Goal: Task Accomplishment & Management: Manage account settings

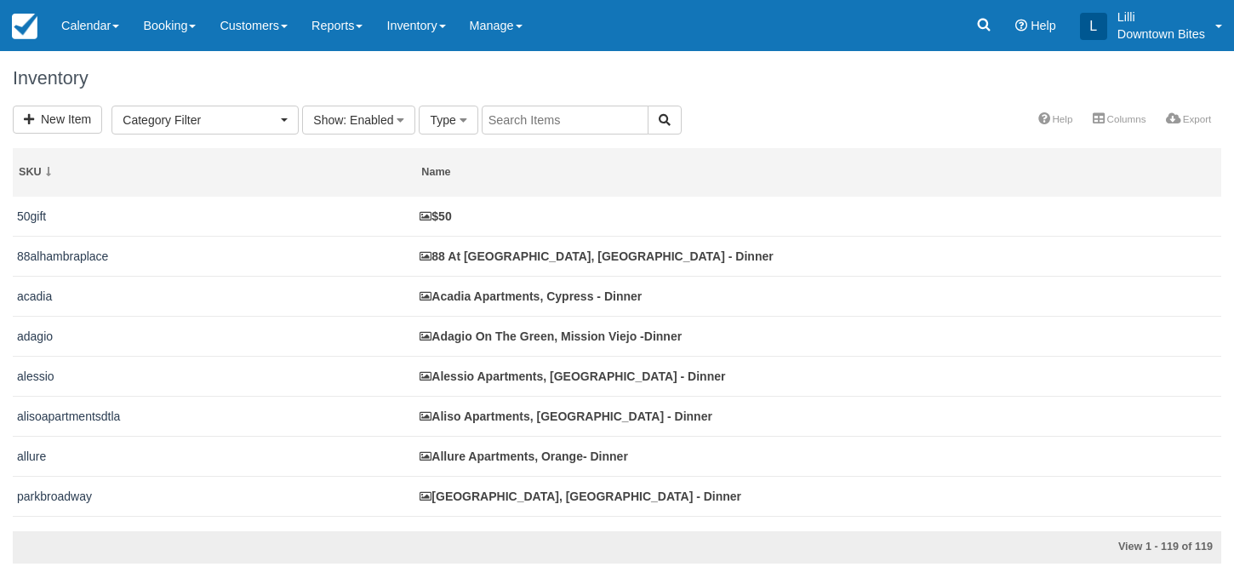
select select
click at [85, 26] on link "Calendar" at bounding box center [90, 25] width 82 height 51
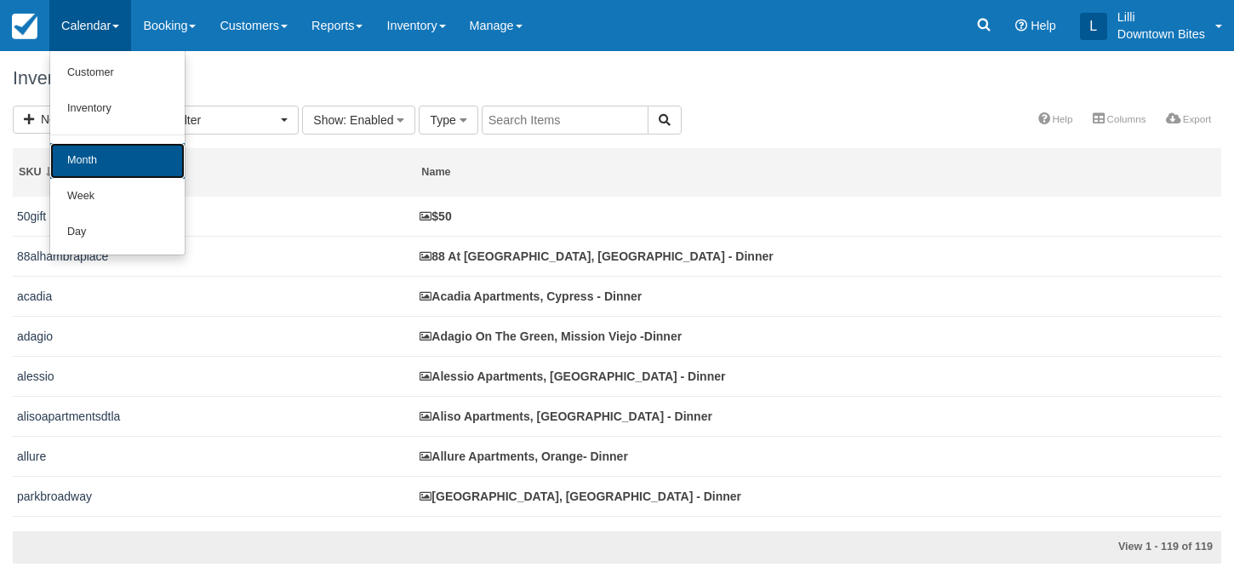
click at [81, 161] on link "Month" at bounding box center [117, 161] width 134 height 36
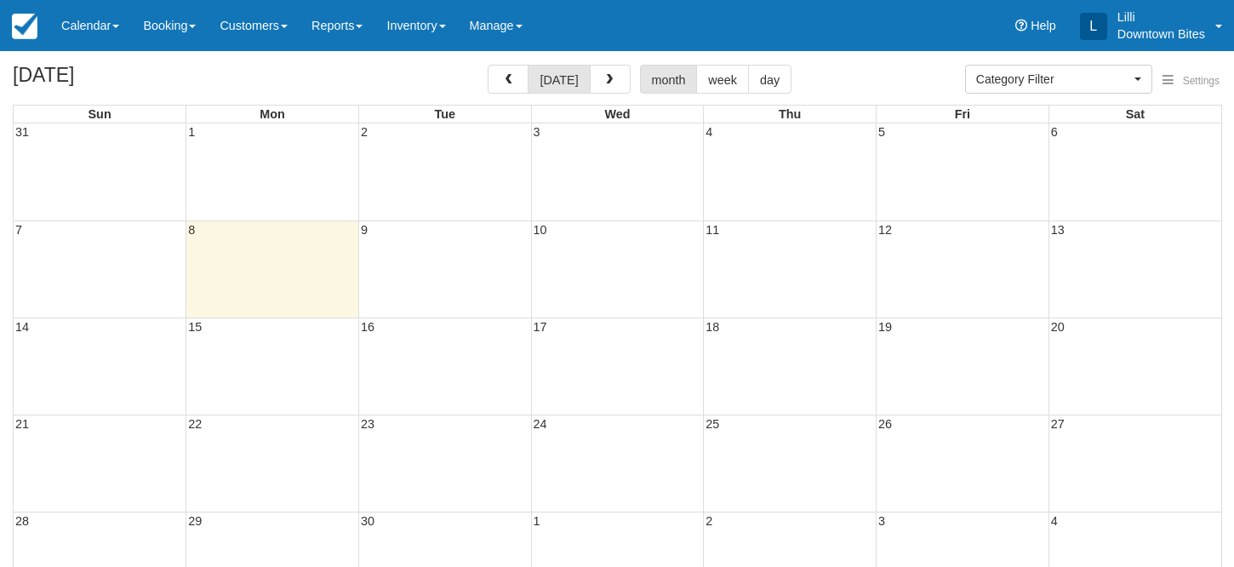
select select
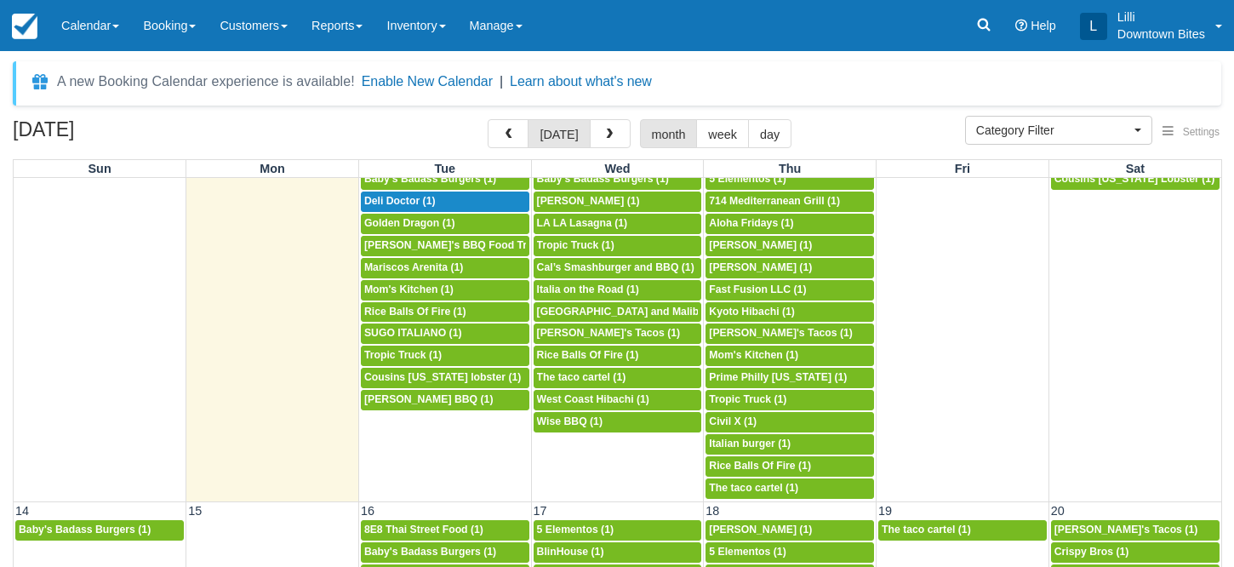
scroll to position [334, 0]
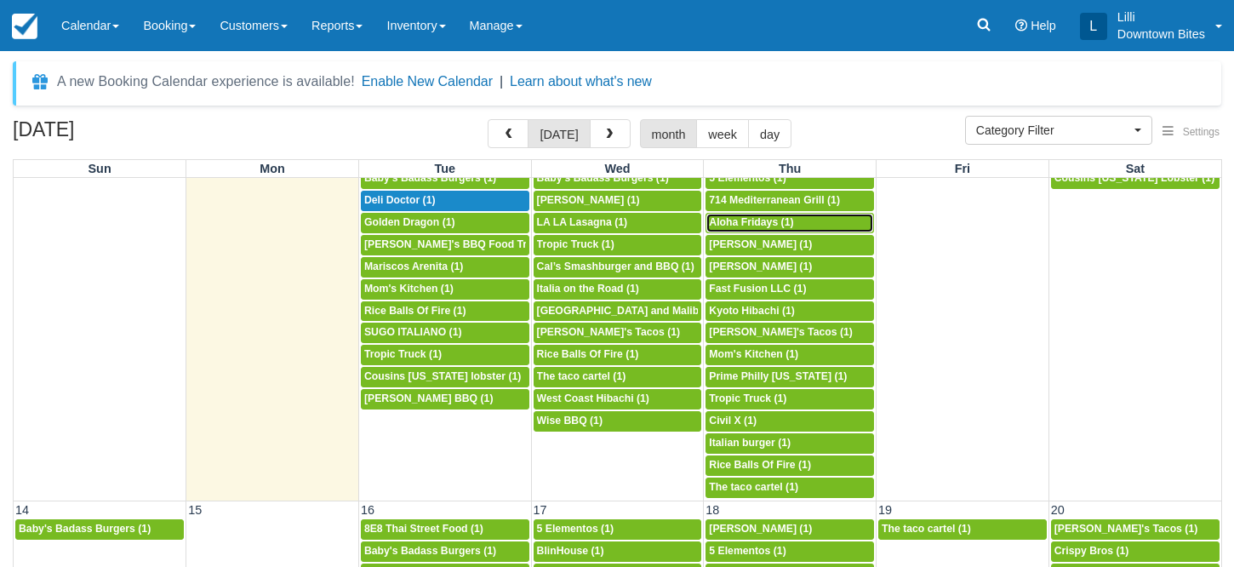
click at [766, 220] on span "Aloha Fridays (1)" at bounding box center [751, 222] width 84 height 12
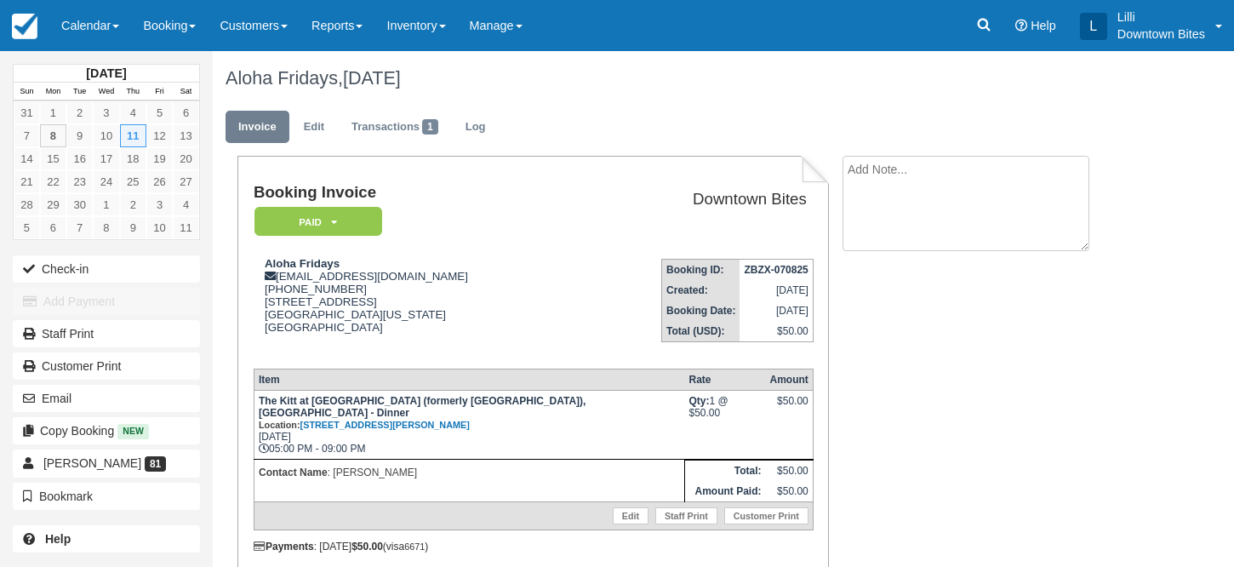
click at [948, 170] on textarea at bounding box center [965, 203] width 247 height 95
paste textarea "alohafridaysla 10:01 AM (2 hours ago) to me Hi Lilli, good morning. I have The …"
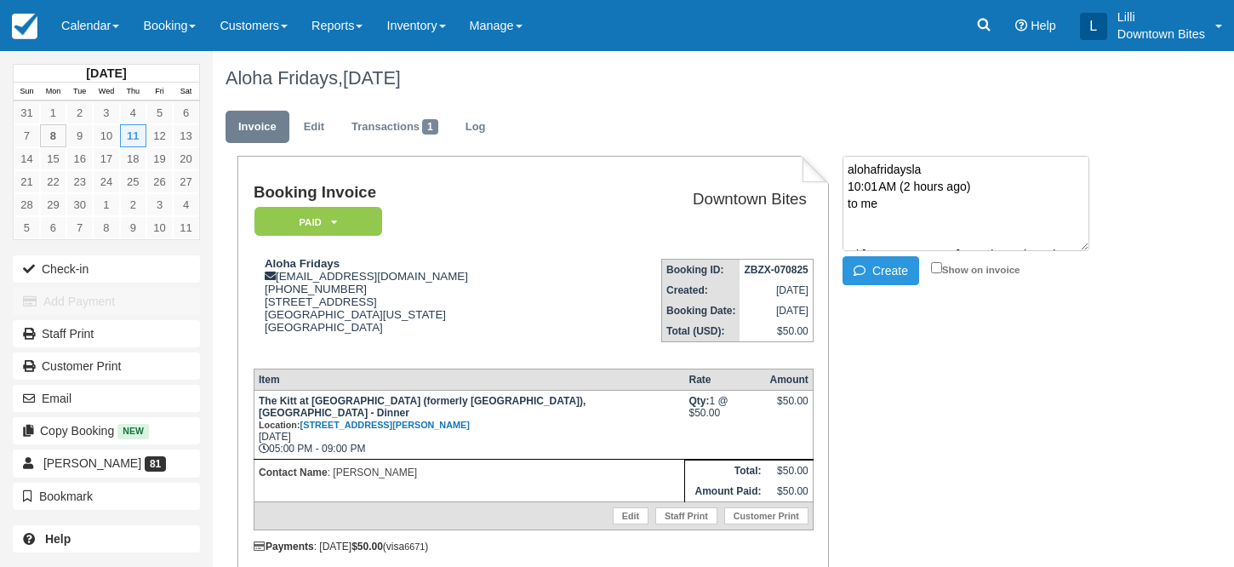
scroll to position [215, 0]
type textarea "alohafridaysla 10:01 AM (2 hours ago) to me Hi Lilli, good morning. I have The …"
click at [934, 268] on input "Show on invoice" at bounding box center [936, 267] width 11 height 11
checkbox input "true"
click at [893, 271] on button "Create" at bounding box center [880, 270] width 77 height 29
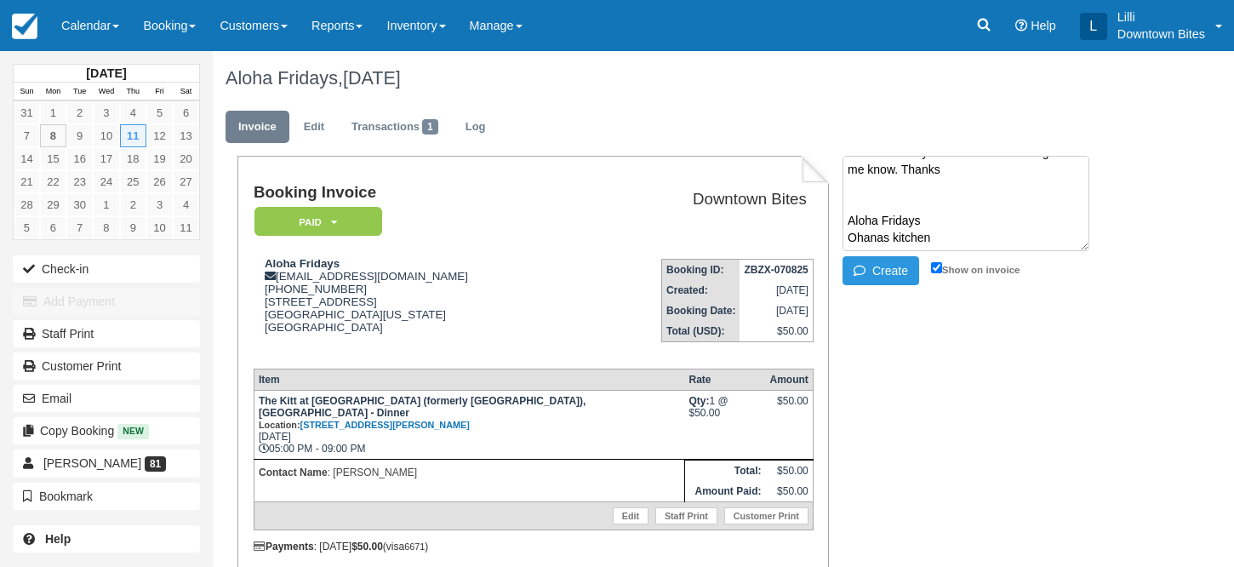
scroll to position [0, 0]
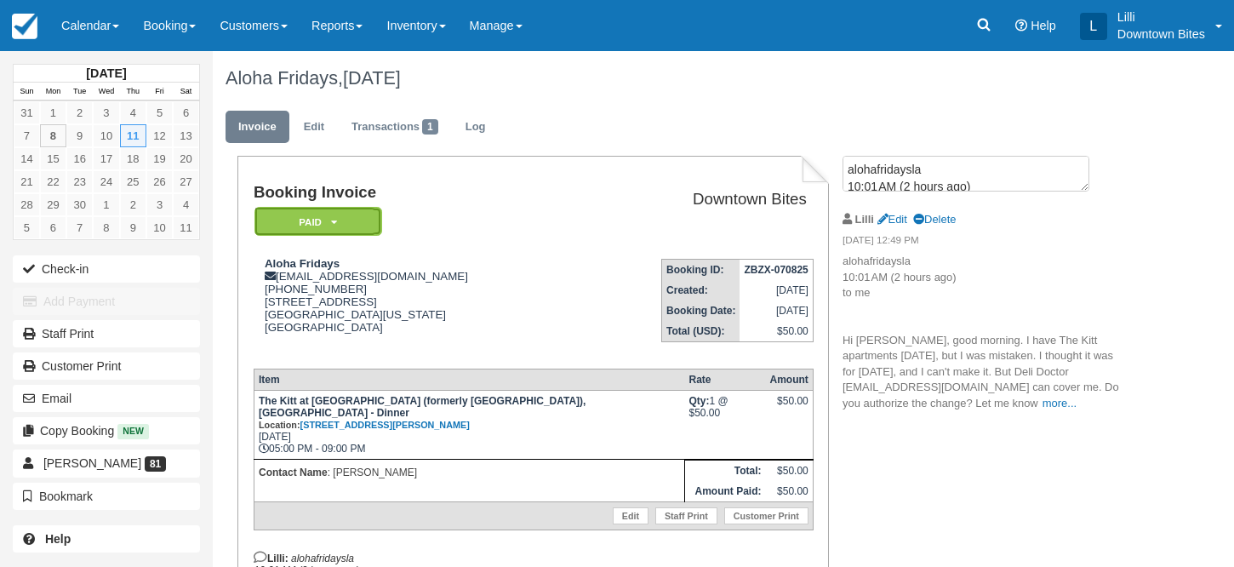
click at [379, 226] on em "Paid" at bounding box center [318, 222] width 128 height 30
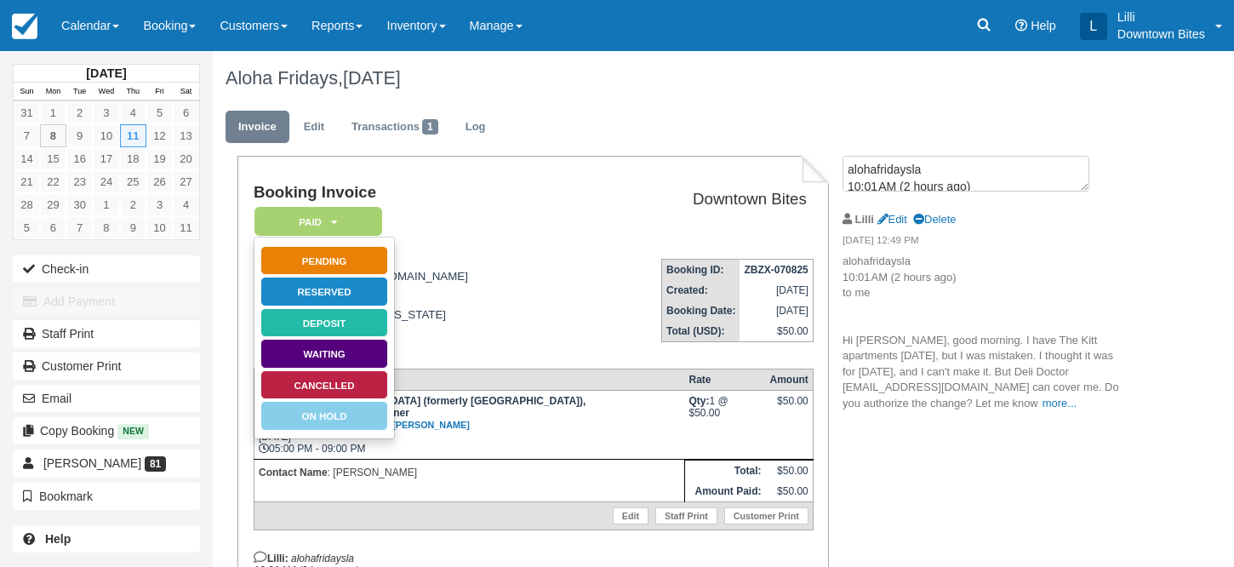
click at [493, 235] on td "Booking Invoice Paid   Pending Reserved Deposit Waiting Cancelled On Hold" at bounding box center [418, 214] width 328 height 61
click at [362, 389] on link "Cancelled" at bounding box center [324, 385] width 128 height 30
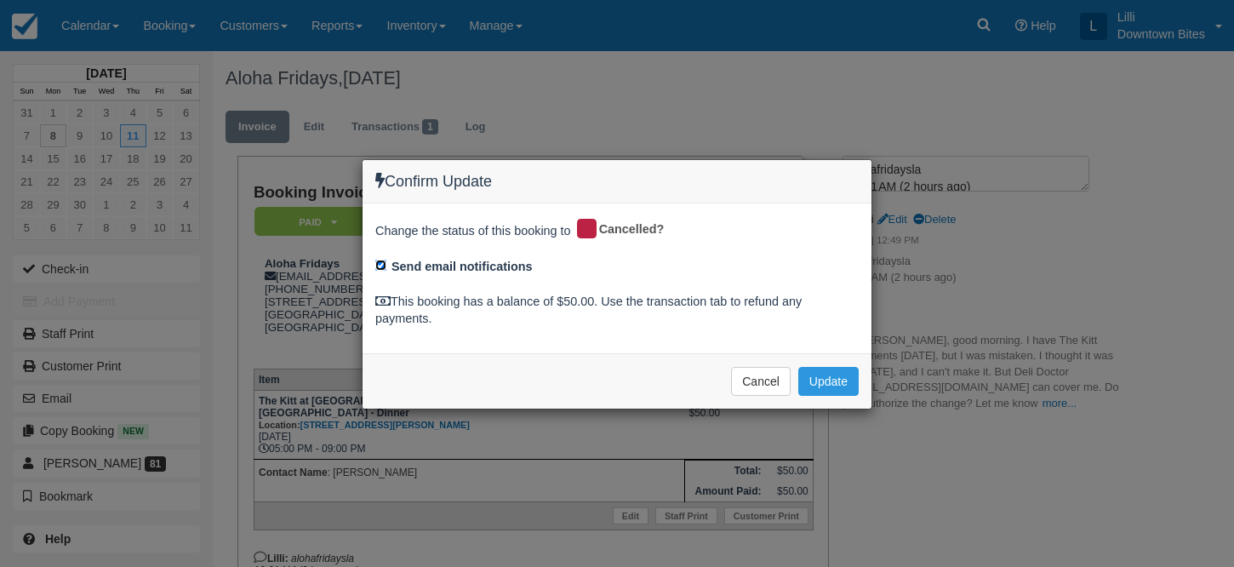
click at [379, 264] on input "Send email notifications" at bounding box center [380, 264] width 11 height 11
checkbox input "false"
click at [840, 375] on button "Update" at bounding box center [828, 381] width 60 height 29
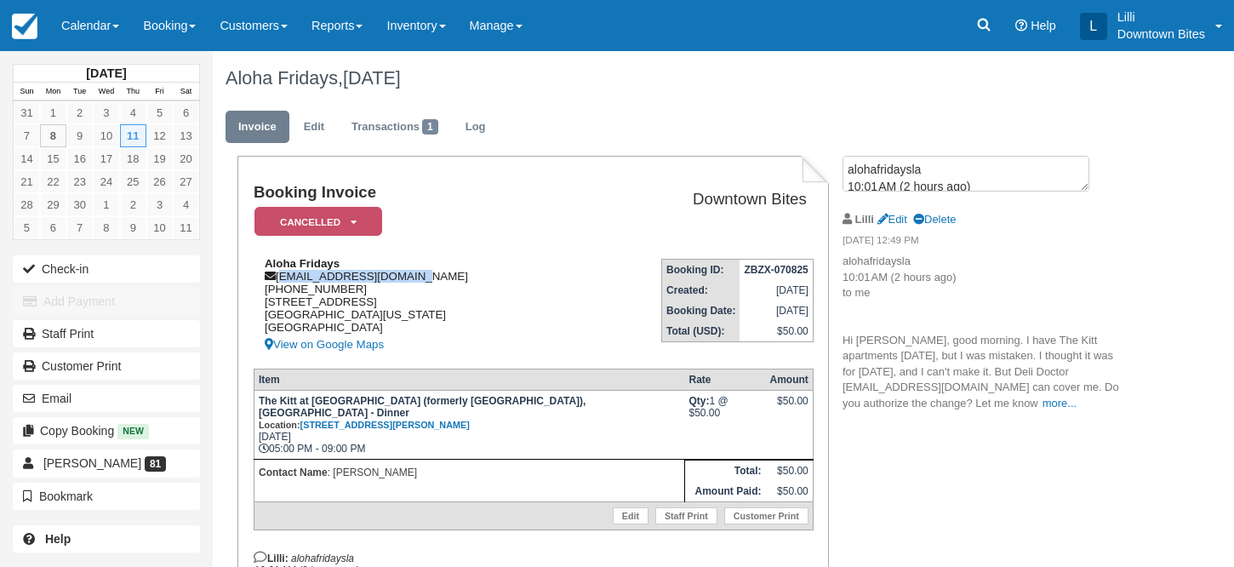
drag, startPoint x: 431, startPoint y: 278, endPoint x: 282, endPoint y: 280, distance: 148.9
click at [281, 280] on div "Aloha Fridays alohafridaysla@aol.com 1 (818) 582-0784 16330 napa st North Hills…" at bounding box center [418, 306] width 328 height 98
copy div "alohafridaysla@aol.com"
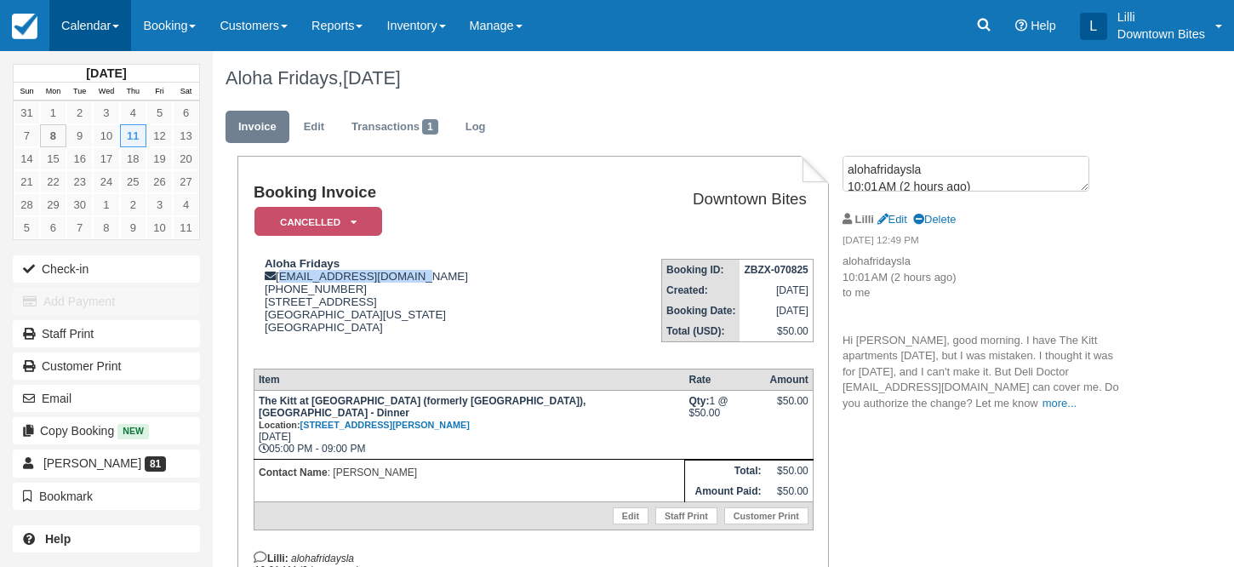
click at [83, 20] on link "Calendar" at bounding box center [90, 25] width 82 height 51
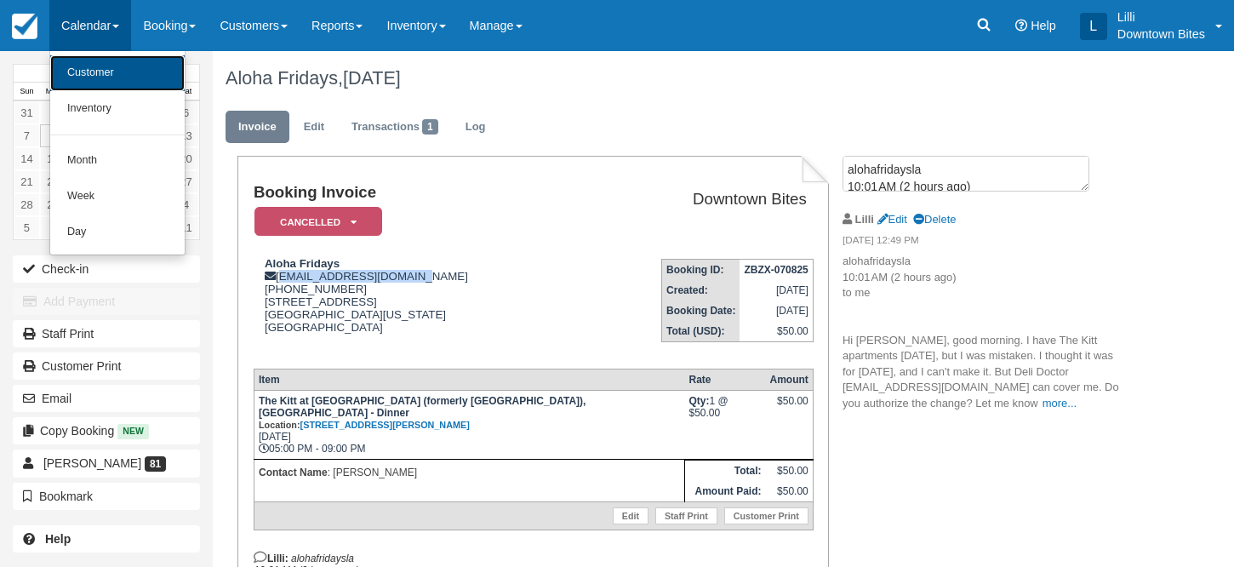
click at [93, 71] on link "Customer" at bounding box center [117, 73] width 134 height 36
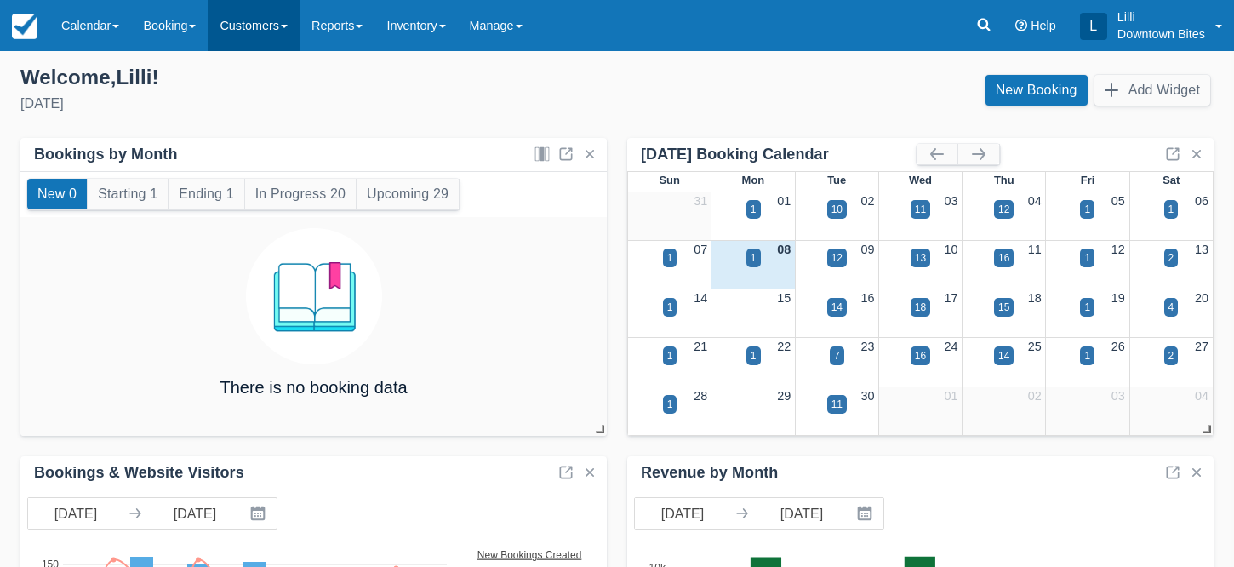
click at [257, 30] on link "Customers" at bounding box center [254, 25] width 92 height 51
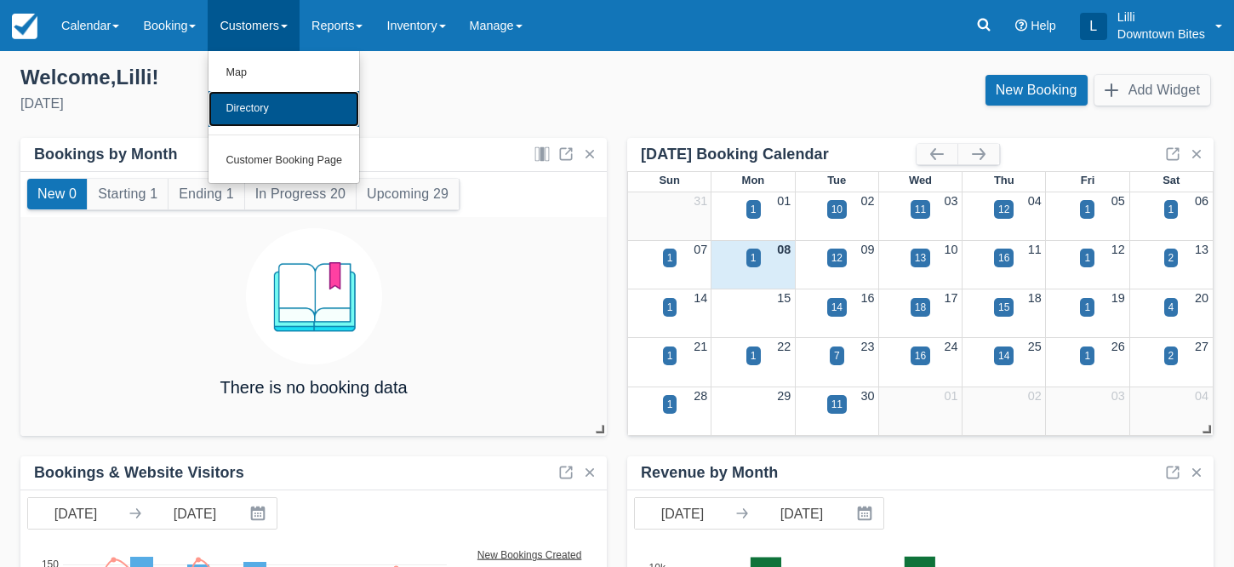
click at [266, 122] on link "Directory" at bounding box center [283, 109] width 151 height 36
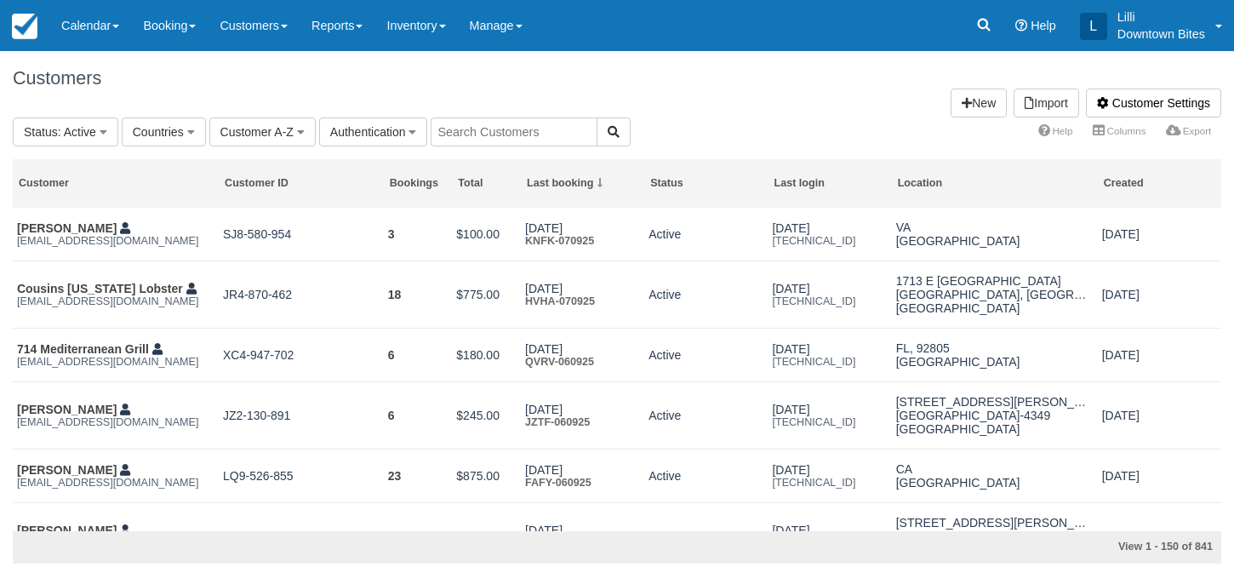
click at [542, 137] on input "text" at bounding box center [514, 131] width 167 height 29
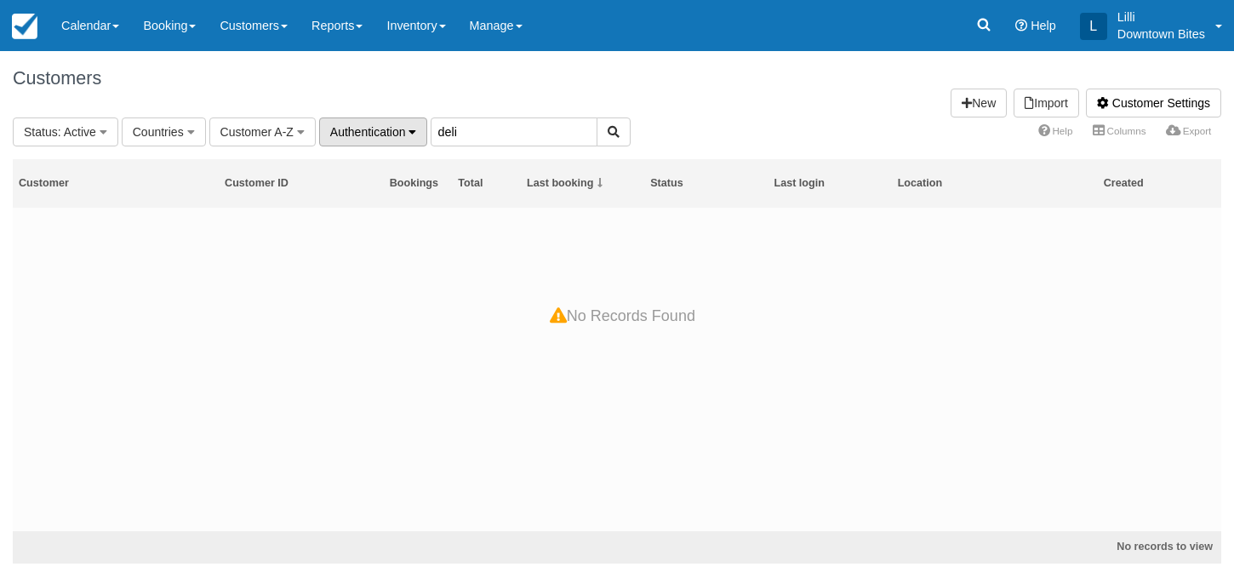
drag, startPoint x: 525, startPoint y: 138, endPoint x: 343, endPoint y: 137, distance: 182.1
click at [343, 137] on fieldset "Status : Active All Active Archived Blocked Countries All United States (542) G…" at bounding box center [322, 131] width 618 height 29
type input "deli"
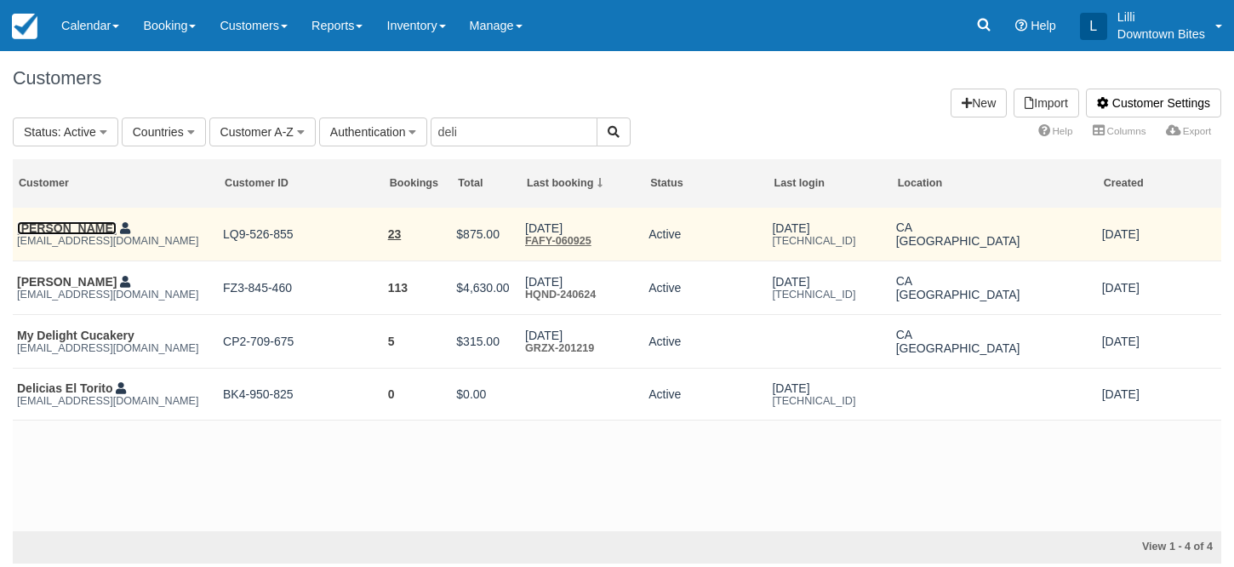
click at [43, 226] on link "Matthew Koven" at bounding box center [67, 228] width 100 height 14
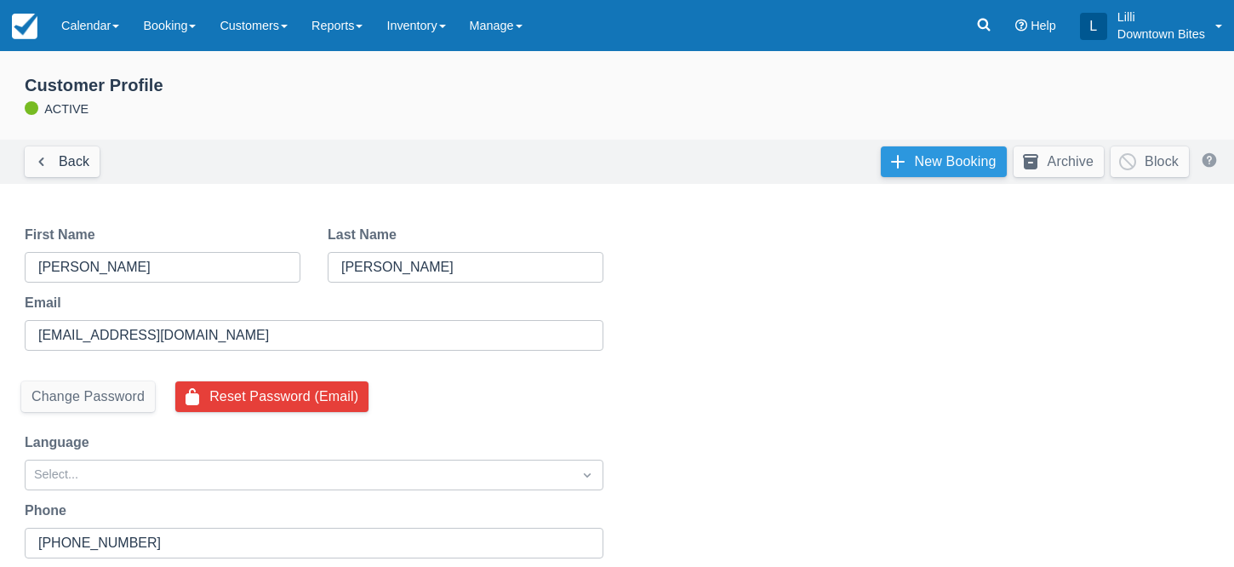
click at [972, 164] on link "New Booking" at bounding box center [944, 161] width 126 height 31
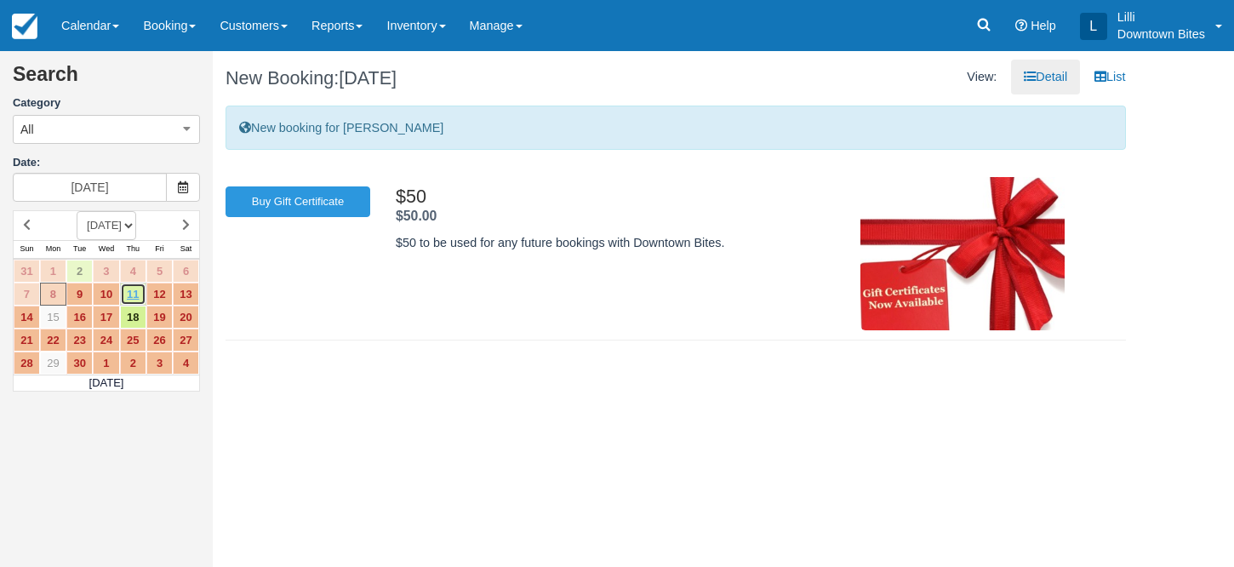
click at [135, 294] on link "11" at bounding box center [133, 293] width 26 height 23
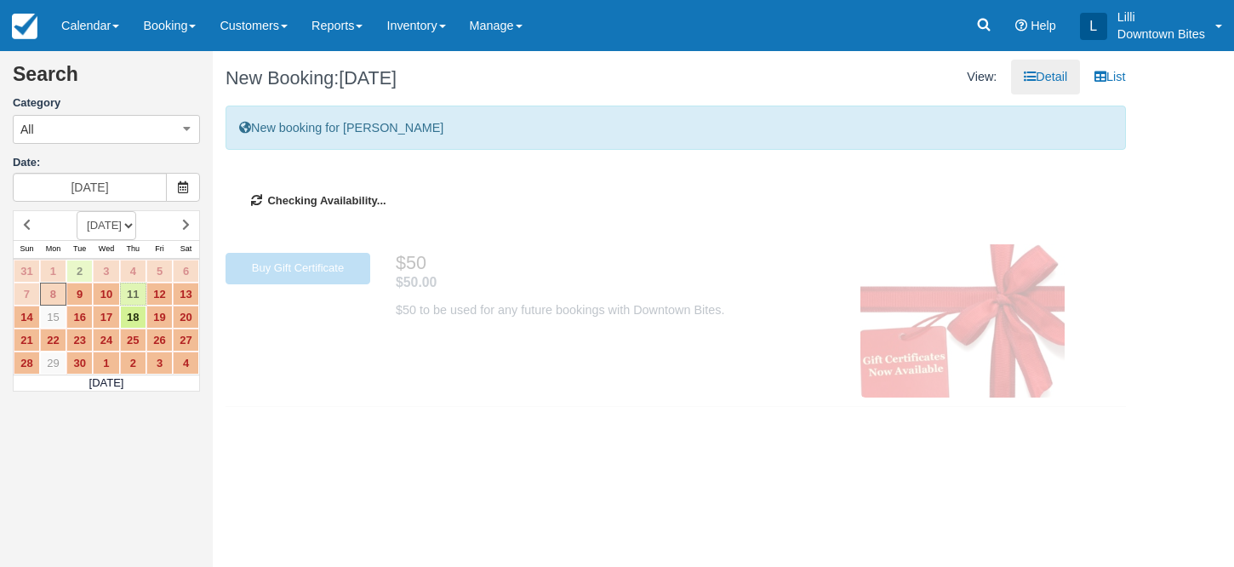
type input "[DATE]"
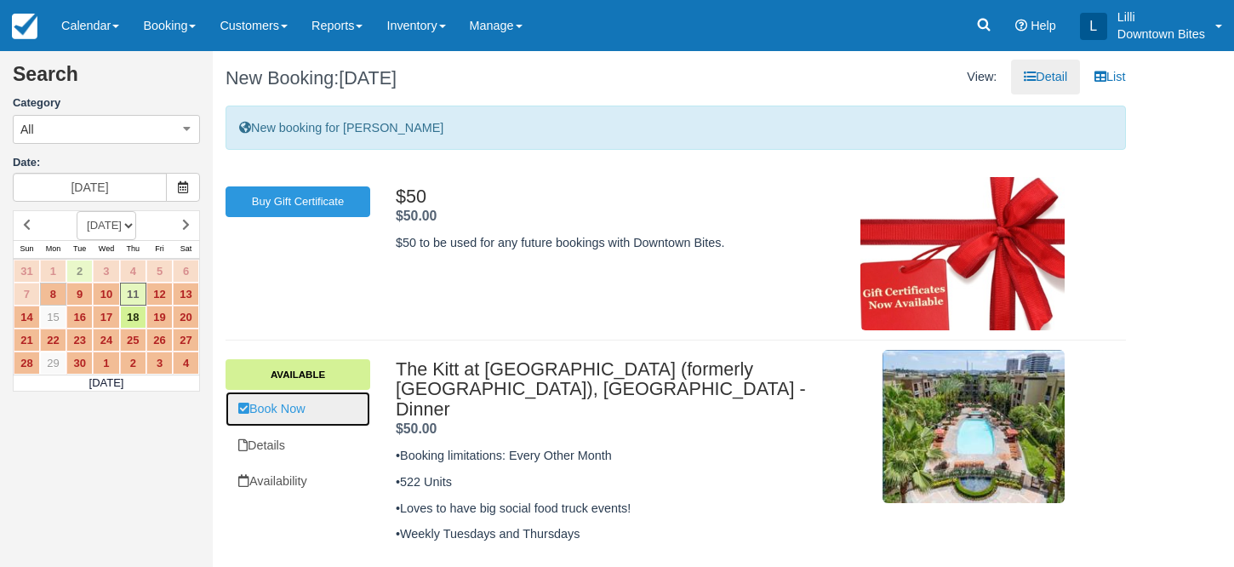
click at [275, 411] on link "Book Now" at bounding box center [297, 408] width 145 height 35
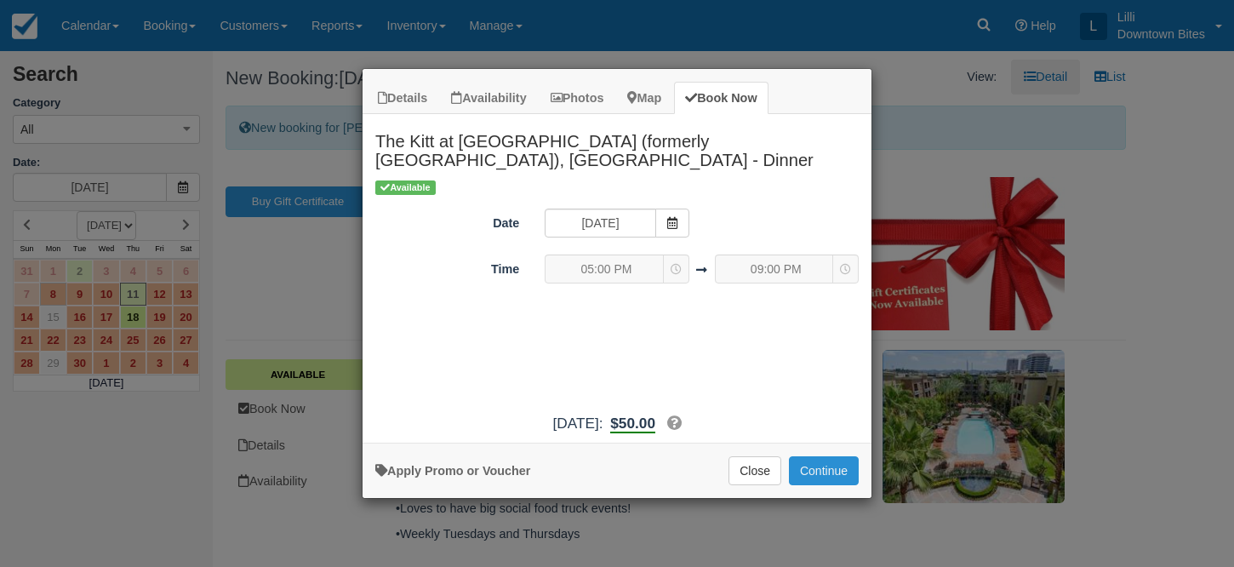
click at [838, 474] on button "Continue" at bounding box center [824, 470] width 70 height 29
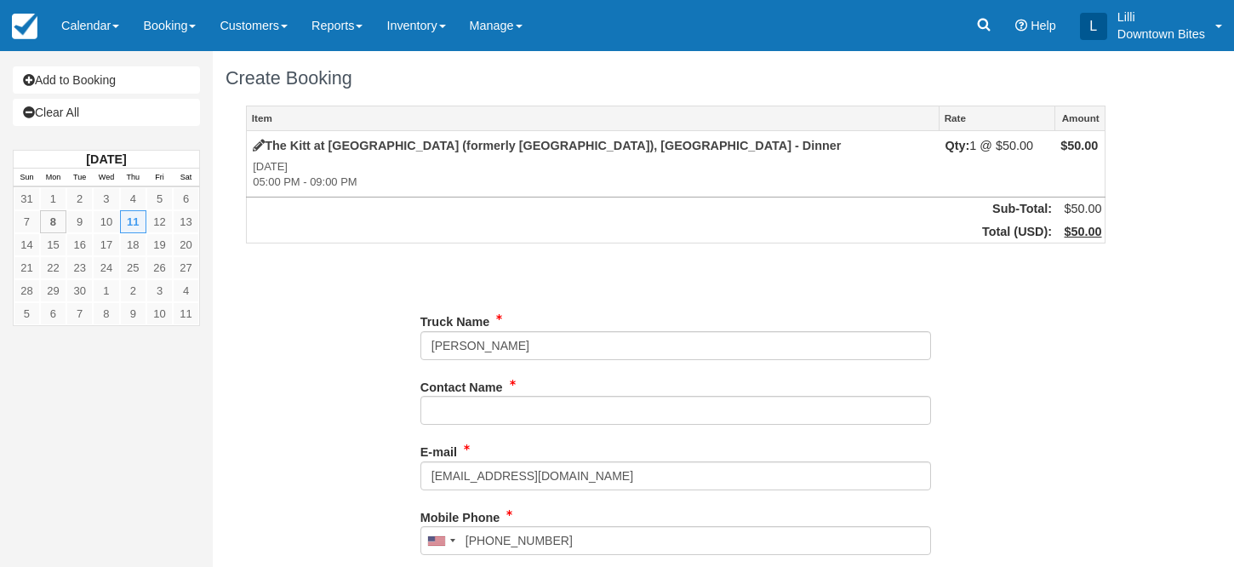
type input "[PHONE_NUMBER]"
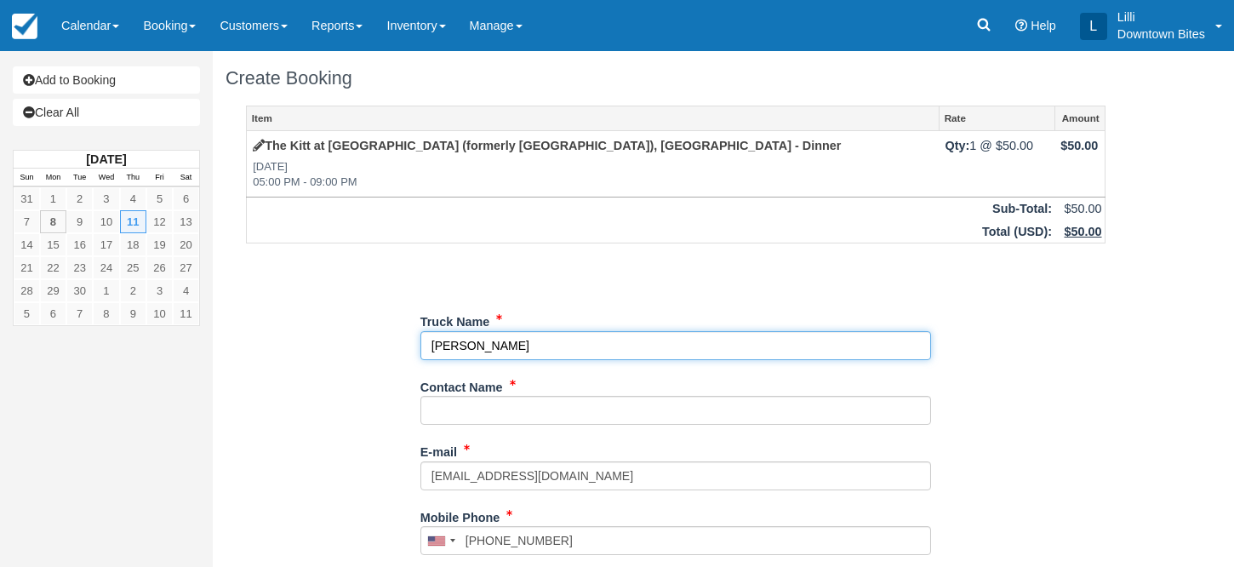
drag, startPoint x: 528, startPoint y: 349, endPoint x: 419, endPoint y: 342, distance: 109.1
click at [420, 342] on input "Truck Name" at bounding box center [675, 345] width 510 height 29
type input "Deli Doctor"
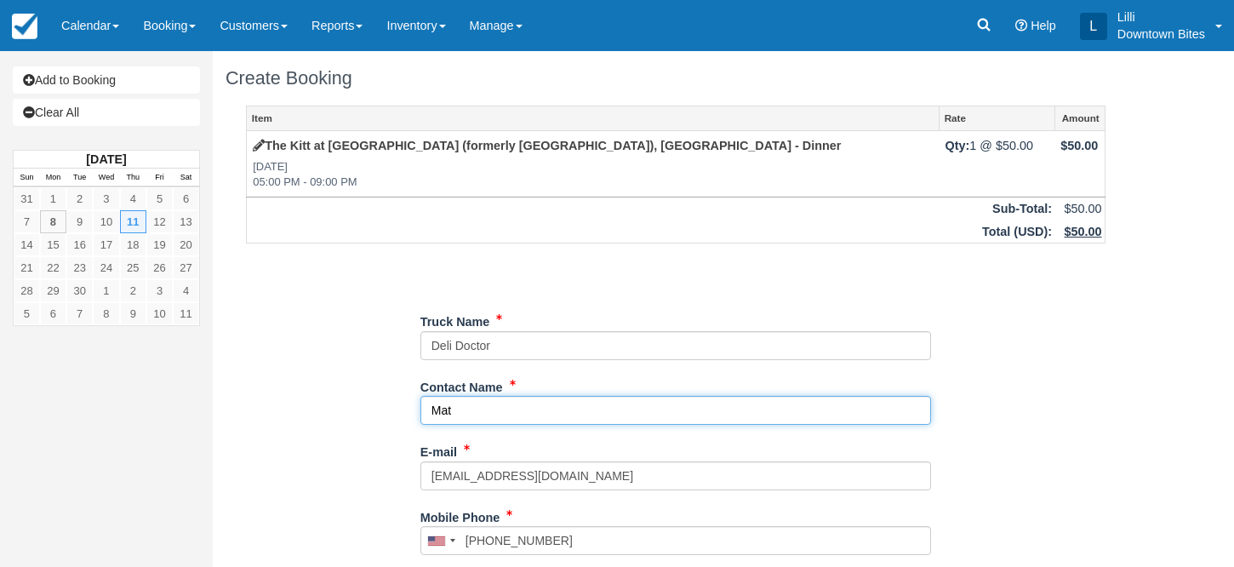
type input "Matthew Koven"
type input "+13103218714"
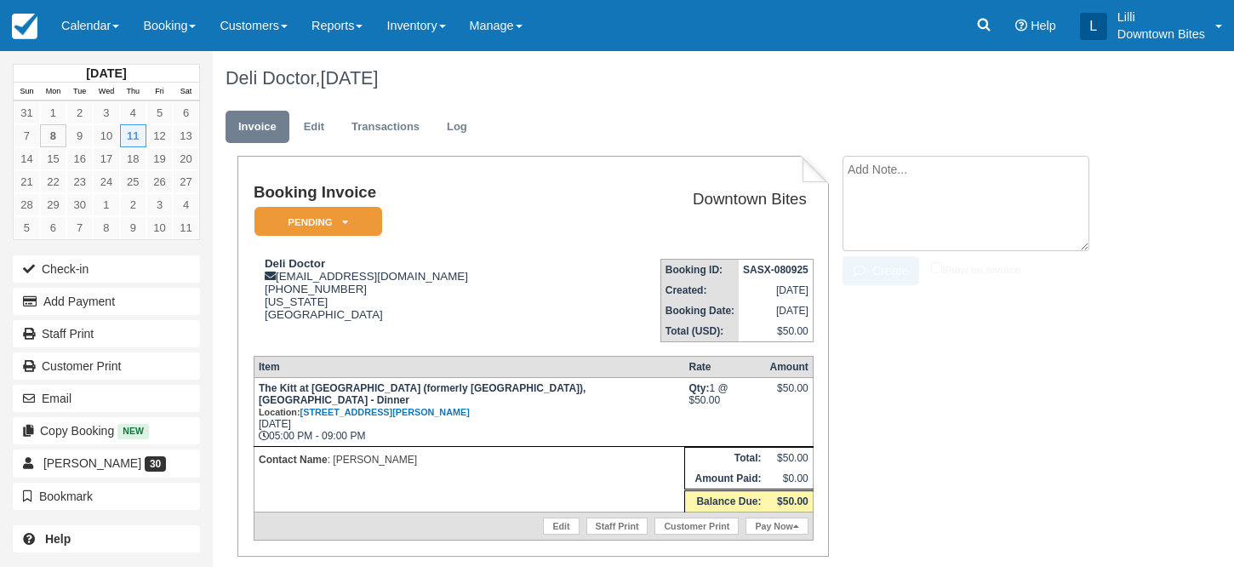
click at [875, 164] on textarea at bounding box center [965, 203] width 247 height 95
type textarea "Covering for Aloha Fridays"
click at [936, 263] on input "Show on invoice" at bounding box center [936, 267] width 11 height 11
checkbox input "true"
click at [881, 268] on button "Create" at bounding box center [880, 270] width 77 height 29
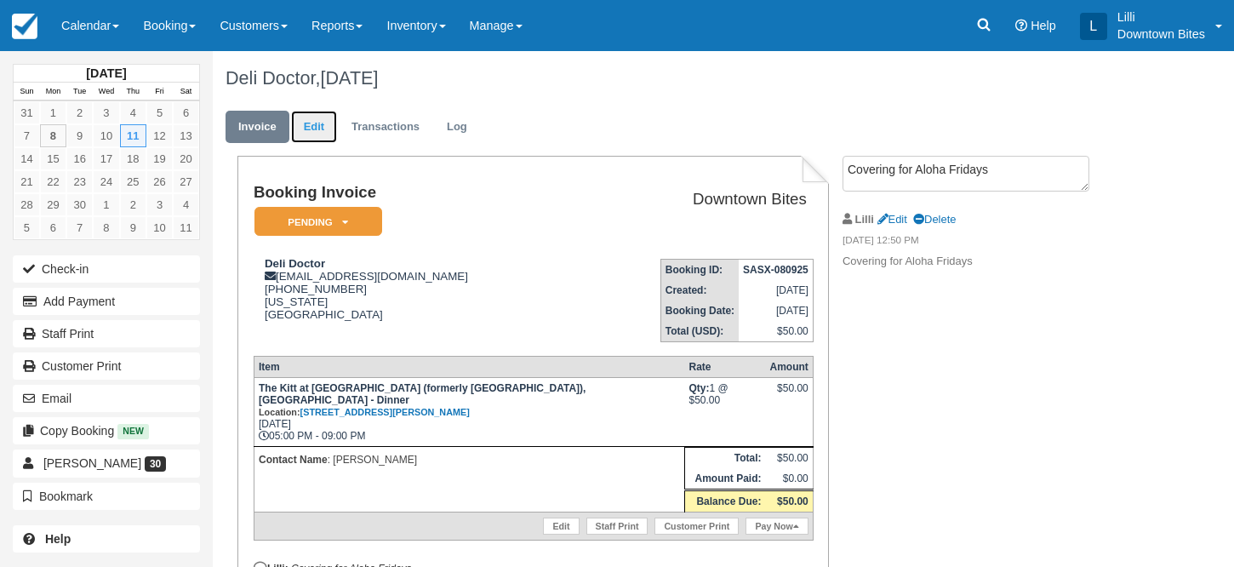
click at [323, 128] on link "Edit" at bounding box center [314, 127] width 46 height 33
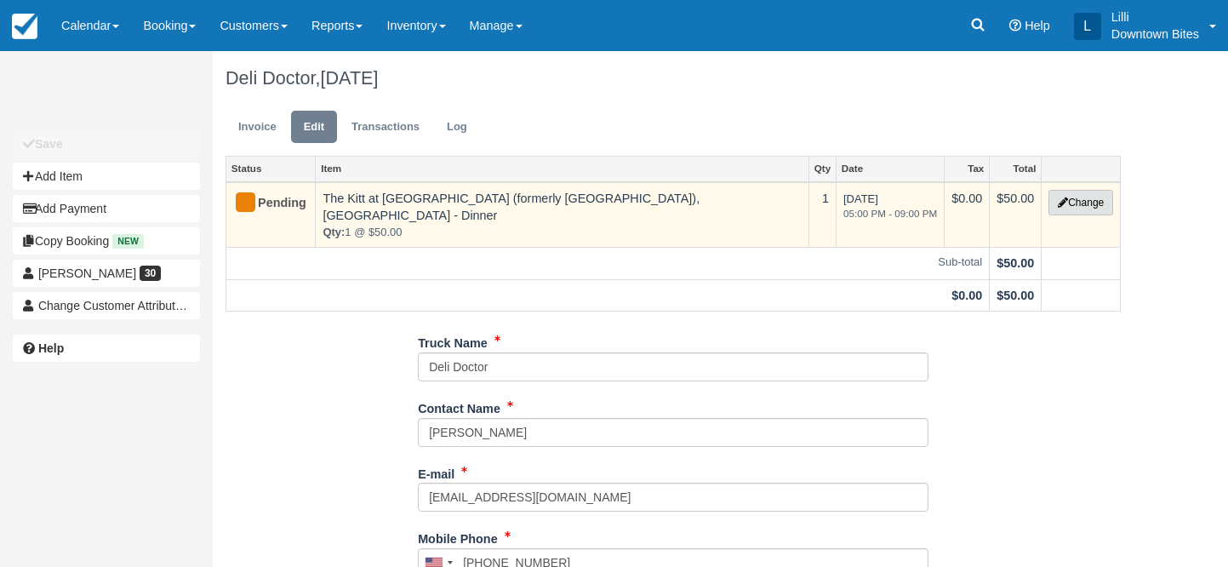
click at [1094, 201] on button "Change" at bounding box center [1080, 203] width 65 height 26
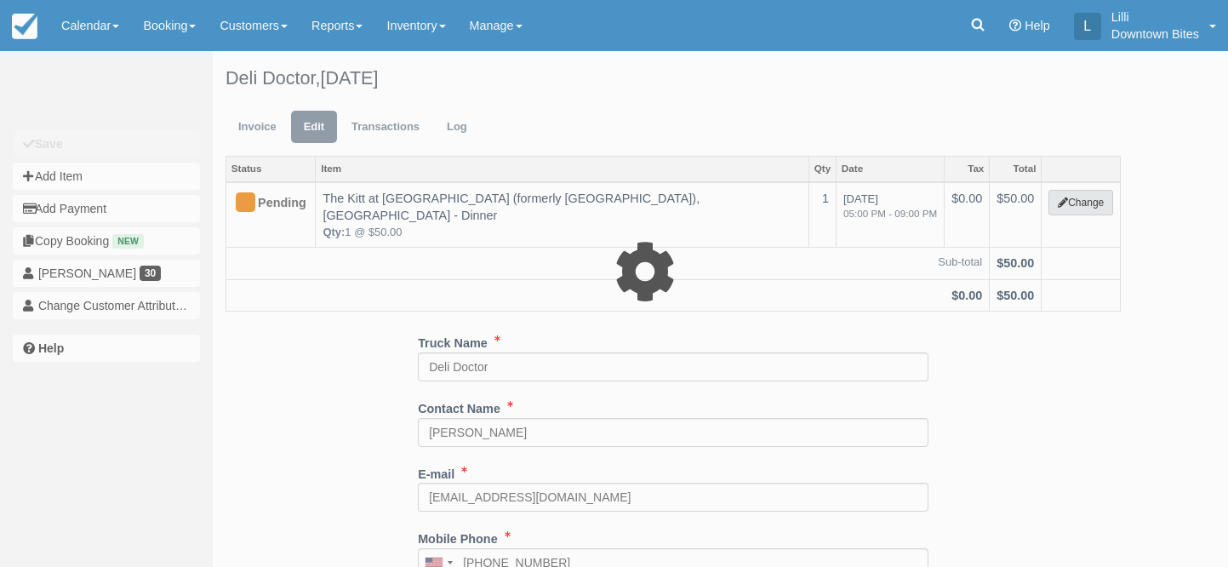
select select "2"
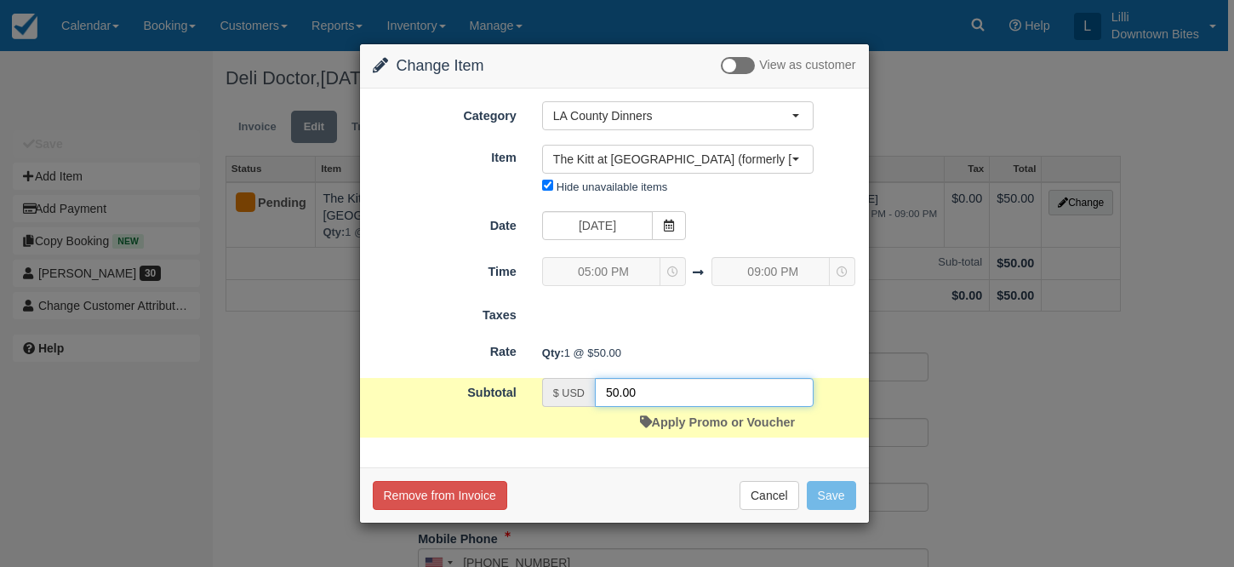
click at [612, 389] on input "50.00" at bounding box center [704, 392] width 219 height 29
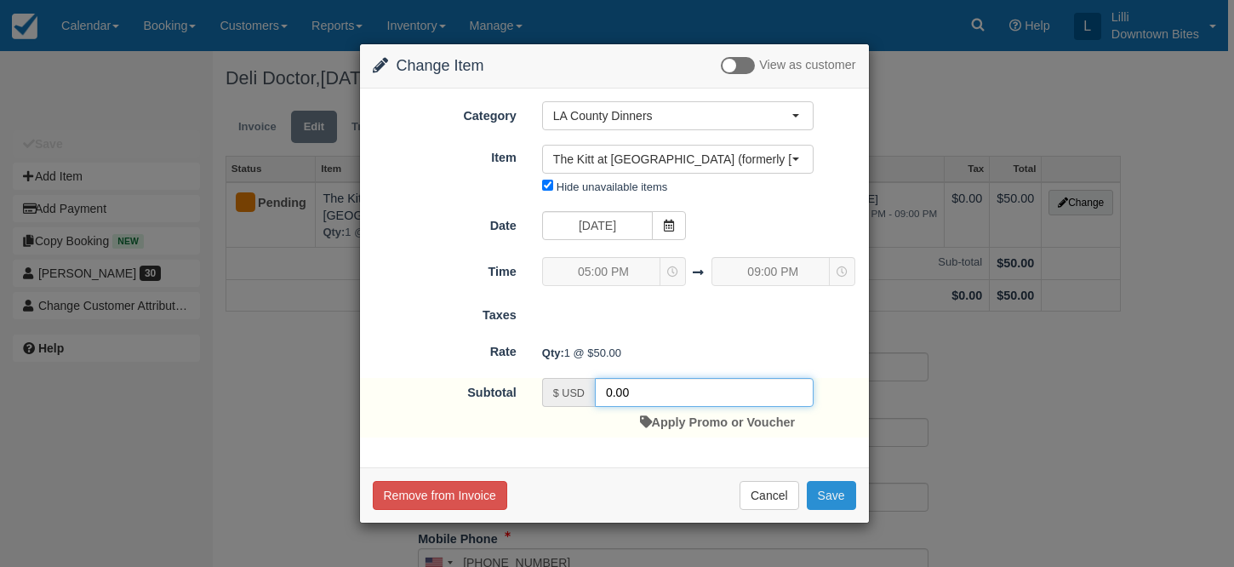
type input "0.00"
click at [836, 489] on button "Save" at bounding box center [831, 495] width 49 height 29
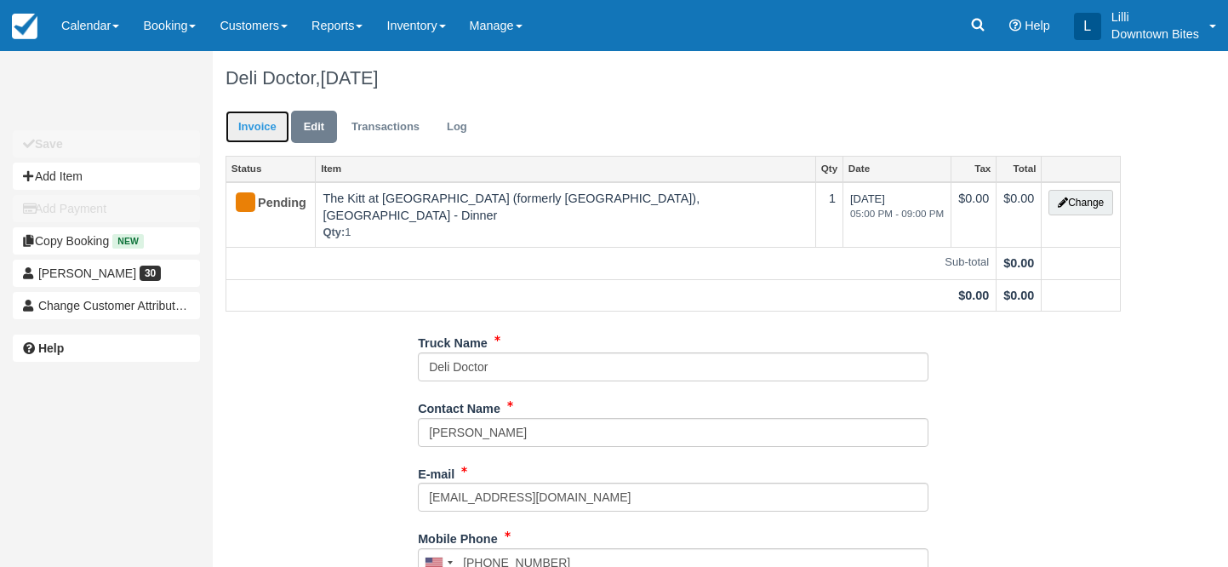
click at [239, 138] on link "Invoice" at bounding box center [257, 127] width 64 height 33
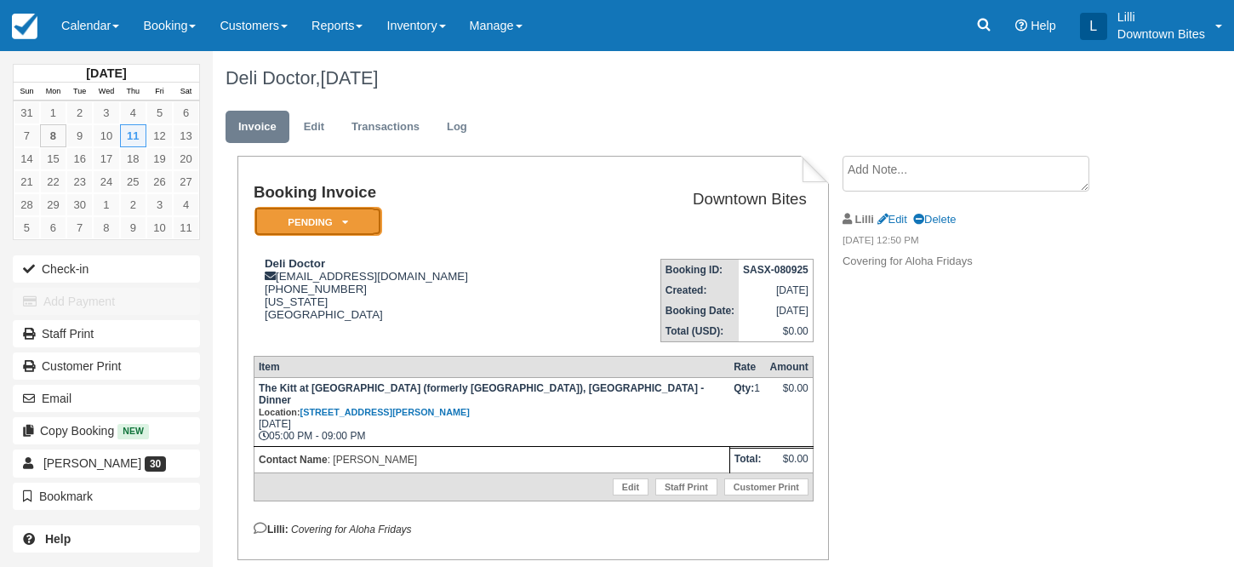
click at [320, 223] on em "Pending" at bounding box center [318, 222] width 128 height 30
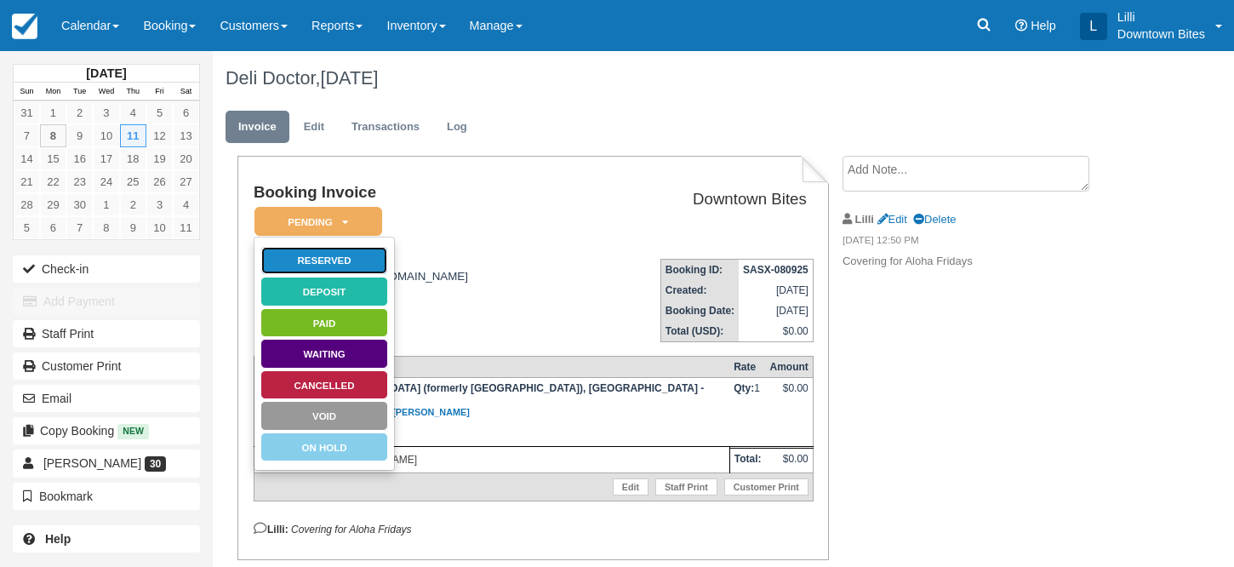
click at [368, 252] on link "Reserved" at bounding box center [324, 261] width 128 height 30
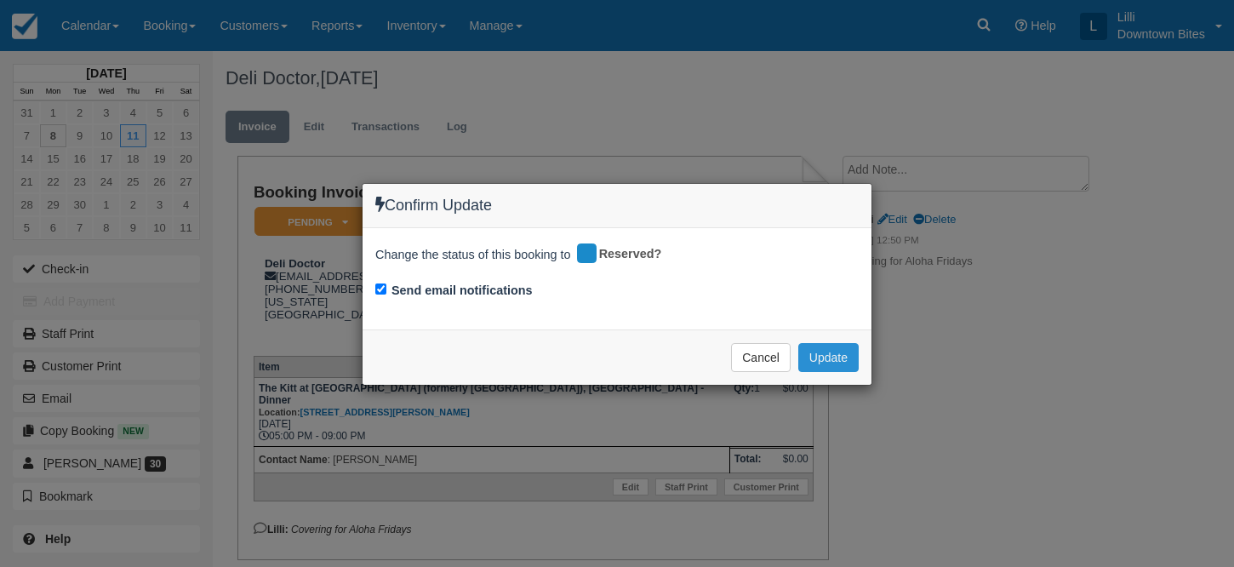
click at [811, 359] on button "Update" at bounding box center [828, 357] width 60 height 29
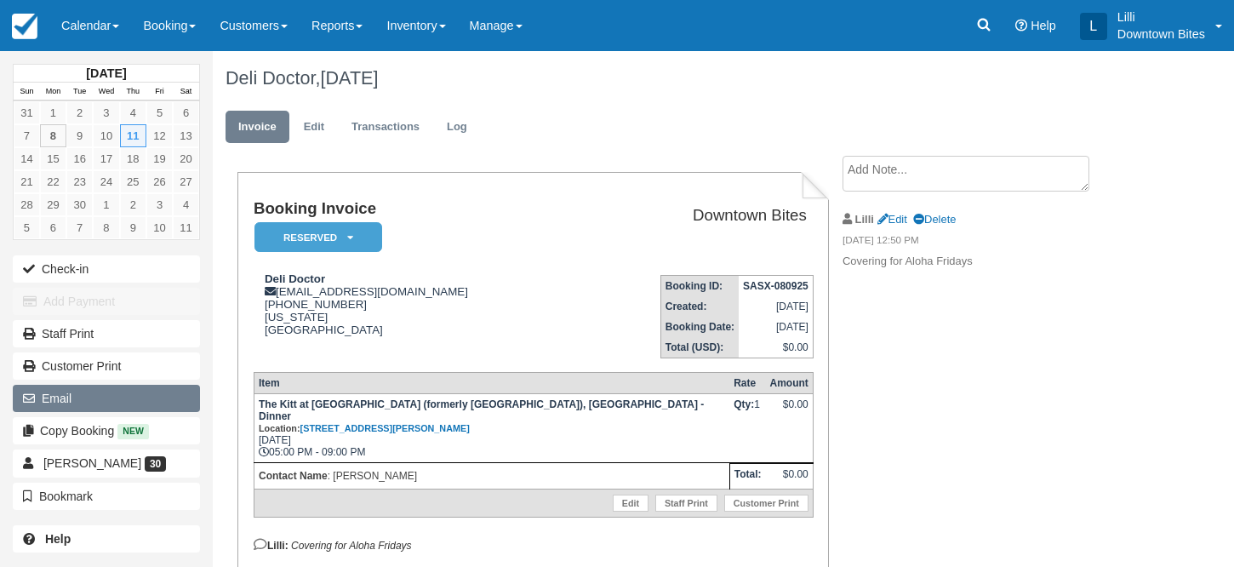
click at [103, 406] on button "Email" at bounding box center [106, 398] width 187 height 27
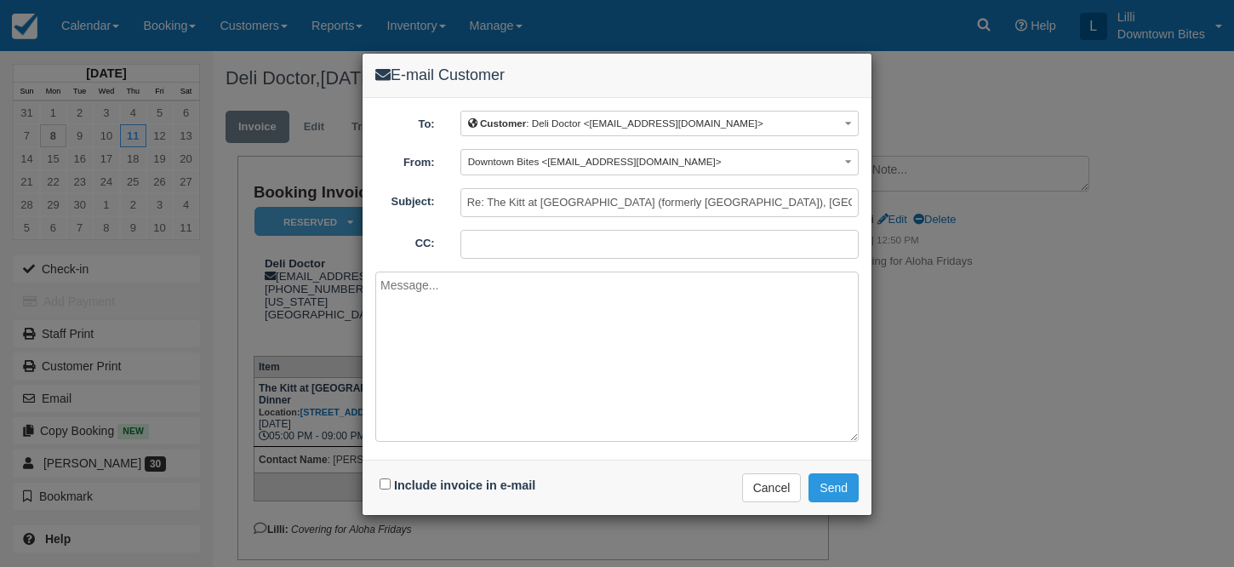
click at [645, 245] on input "CC:" at bounding box center [659, 244] width 398 height 29
paste input "alohafridaysla@aol.com"
type input "lilli@downtownbites.com; alohafridaysla@aol.com"
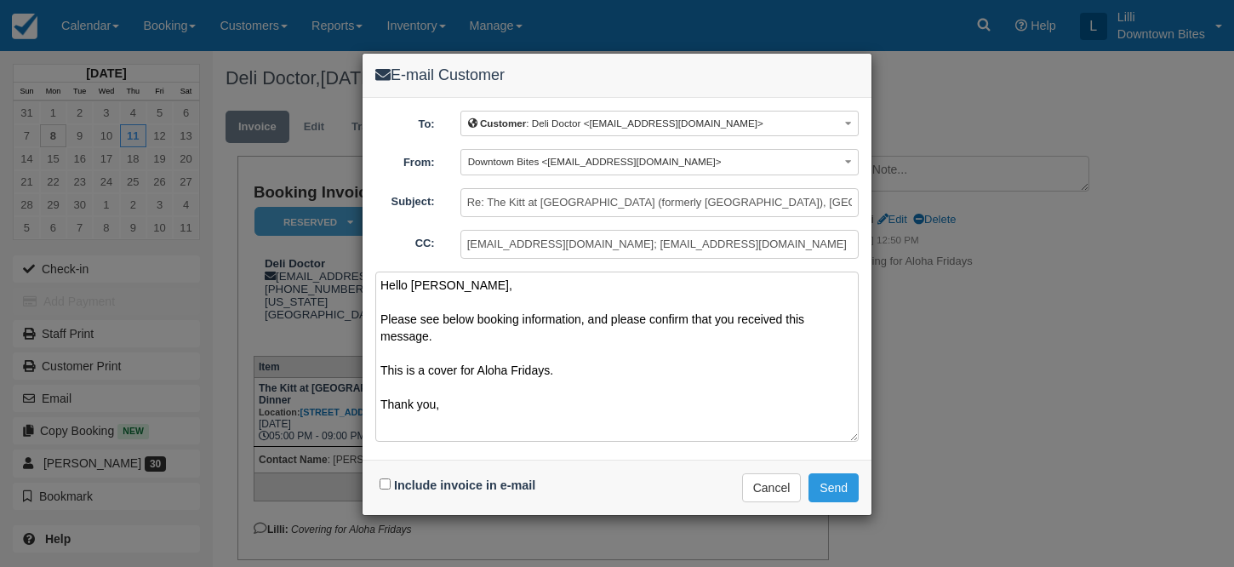
type textarea "Hello Matt, Please see below booking information, and please confirm that you r…"
click at [383, 481] on input "Include invoice in e-mail" at bounding box center [384, 483] width 11 height 11
checkbox input "true"
click at [837, 480] on button "Send" at bounding box center [833, 487] width 50 height 29
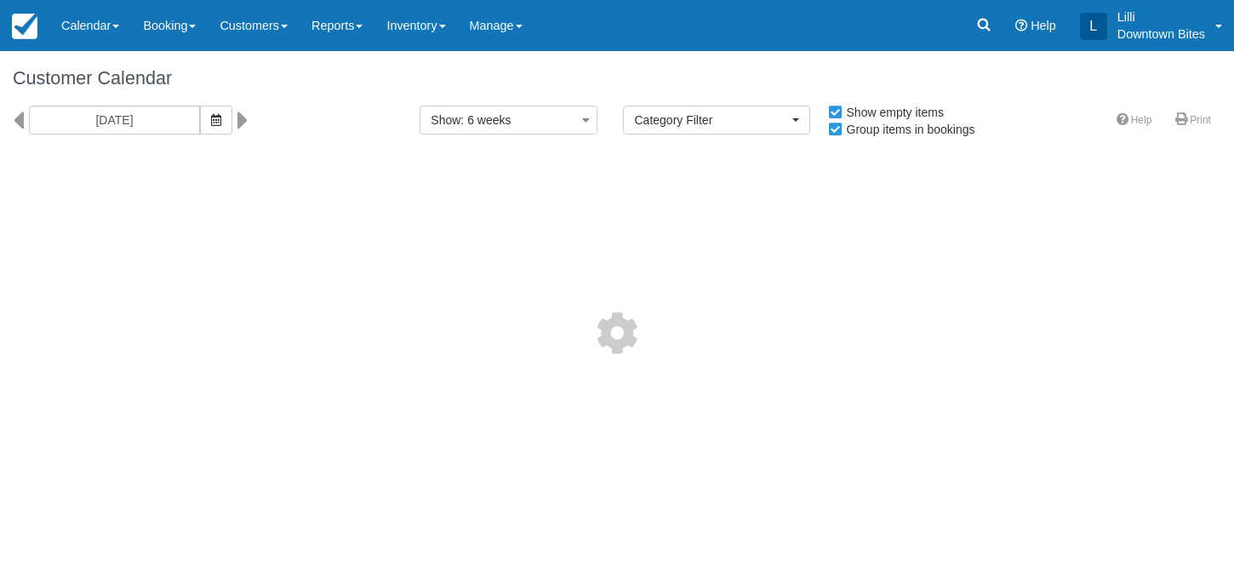
select select
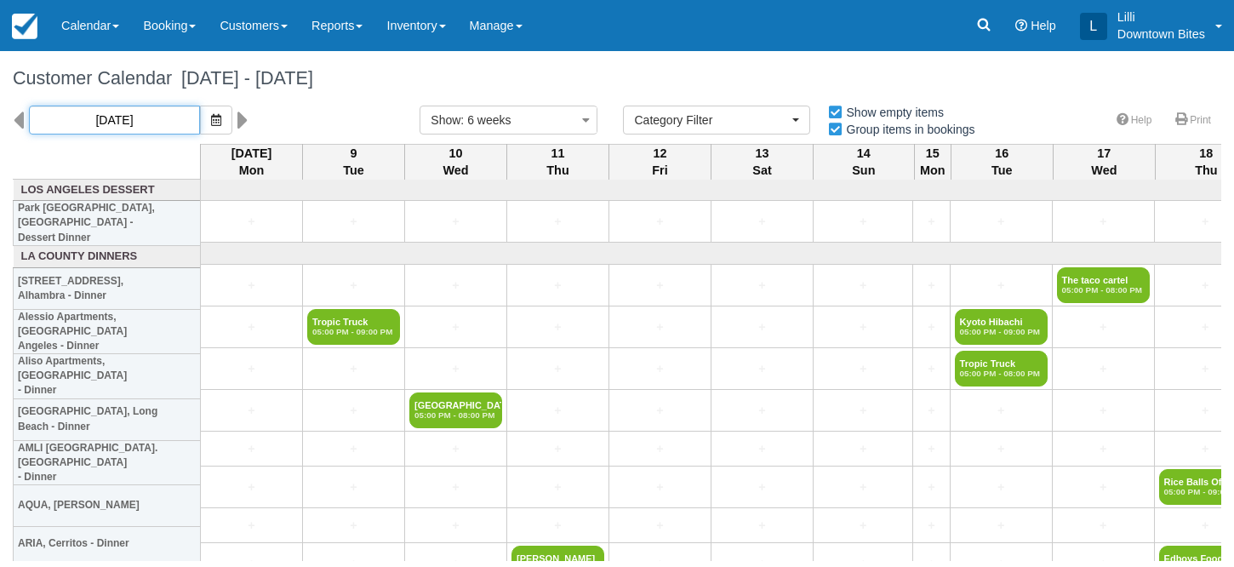
click at [144, 118] on input "[DATE]" at bounding box center [114, 119] width 171 height 29
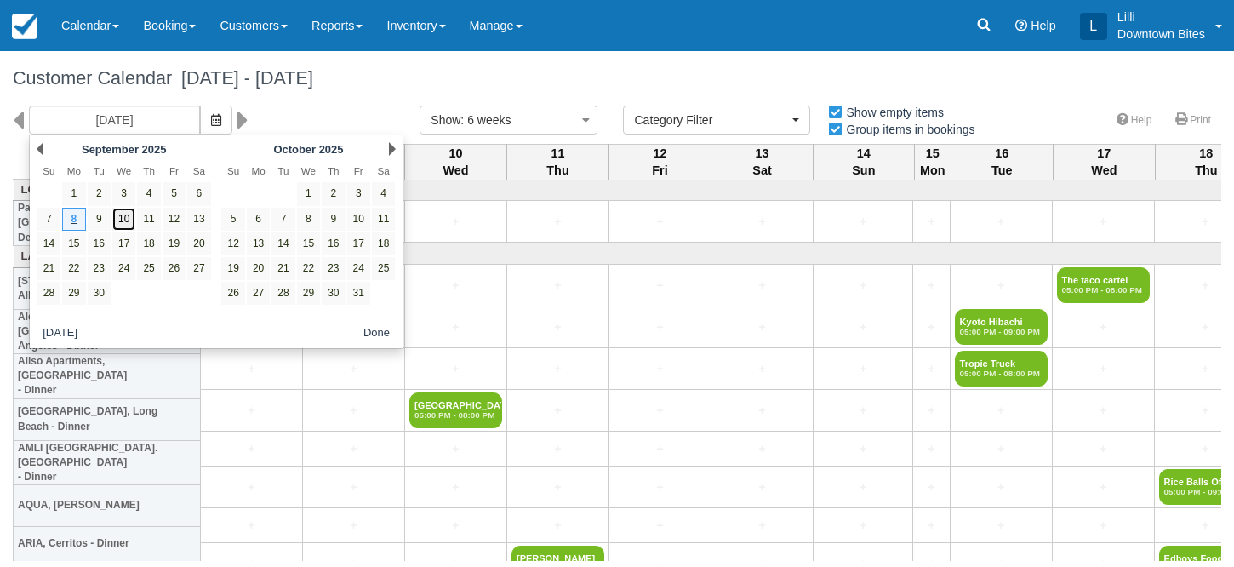
click at [118, 222] on link "10" at bounding box center [123, 219] width 23 height 23
type input "[DATE]"
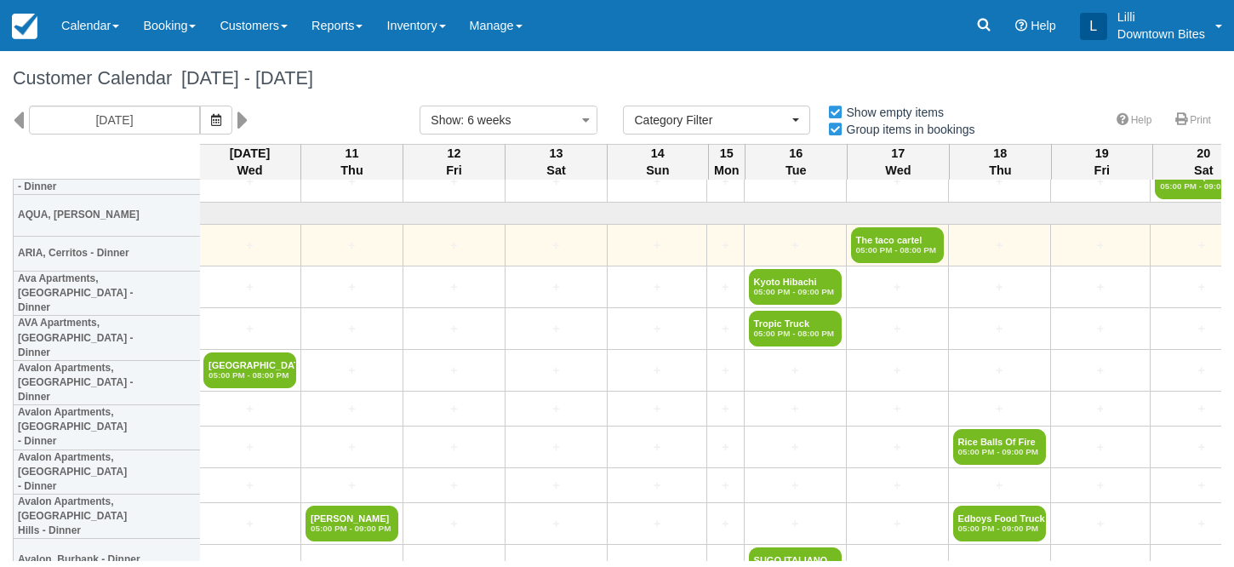
scroll to position [0, 2]
